Goal: Information Seeking & Learning: Understand process/instructions

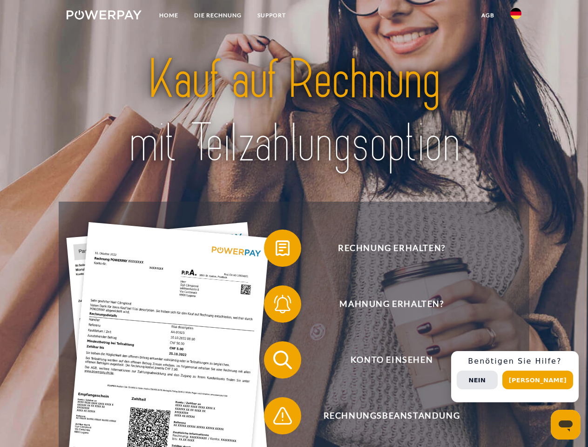
click at [104, 16] on img at bounding box center [104, 14] width 75 height 9
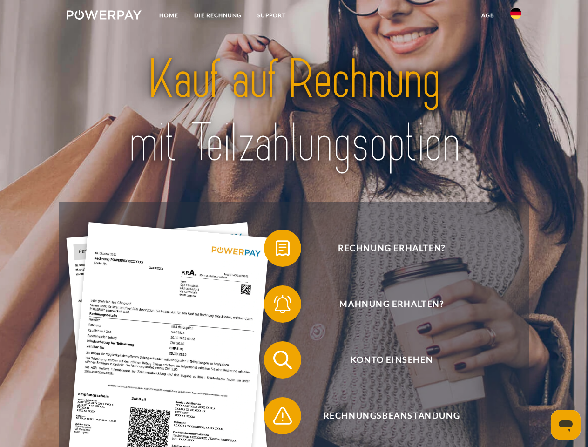
click at [515, 16] on img at bounding box center [515, 13] width 11 height 11
click at [487, 15] on link "agb" at bounding box center [487, 15] width 29 height 17
click at [275, 250] on span at bounding box center [268, 248] width 47 height 47
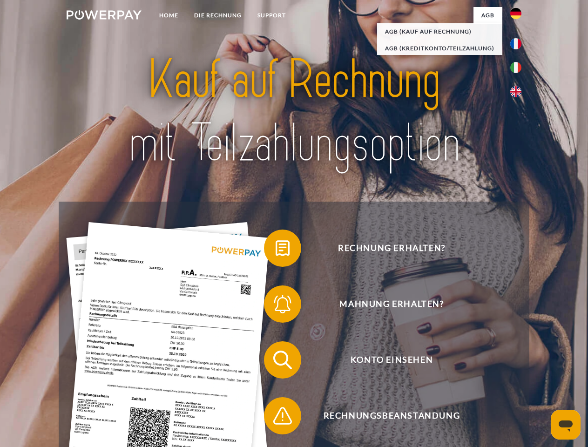
click at [275, 306] on span at bounding box center [268, 304] width 47 height 47
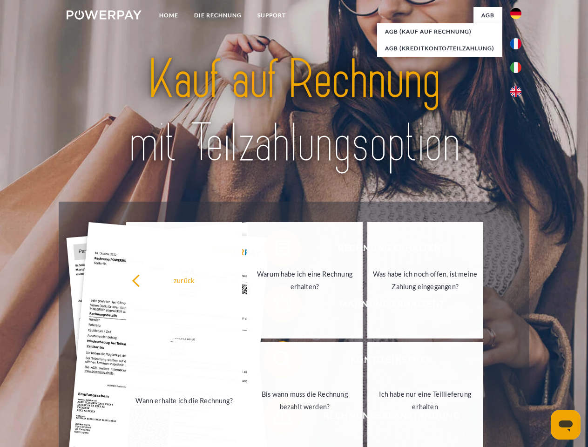
click at [275, 361] on link "Bis wann muss die Rechnung bezahlt werden?" at bounding box center [305, 400] width 116 height 116
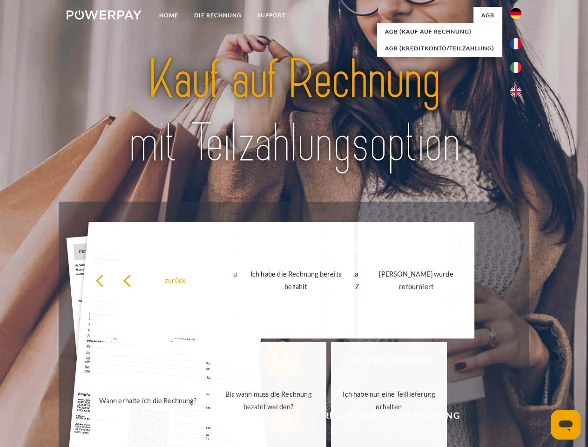
click at [275, 417] on span at bounding box center [268, 415] width 47 height 47
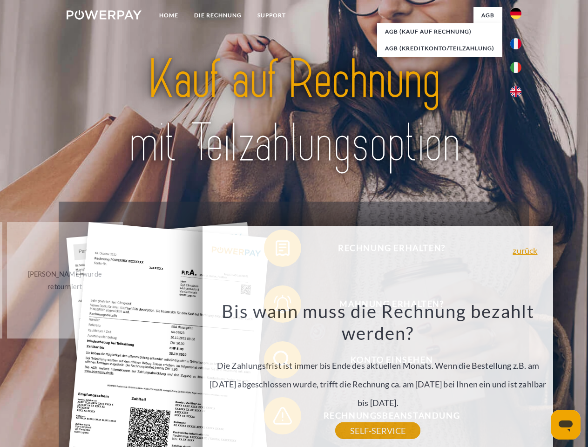
click at [518, 376] on div "Rechnung erhalten? Mahnung erhalten? Konto einsehen" at bounding box center [294, 387] width 470 height 372
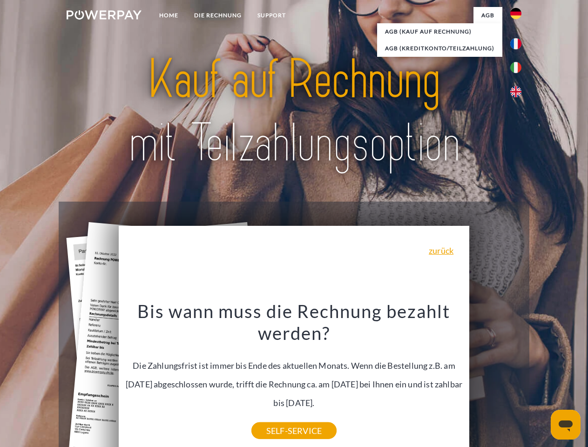
click at [495, 378] on span "Konto einsehen" at bounding box center [391, 359] width 228 height 37
click at [541, 380] on header "Home DIE RECHNUNG SUPPORT" at bounding box center [294, 321] width 588 height 642
